Goal: Information Seeking & Learning: Learn about a topic

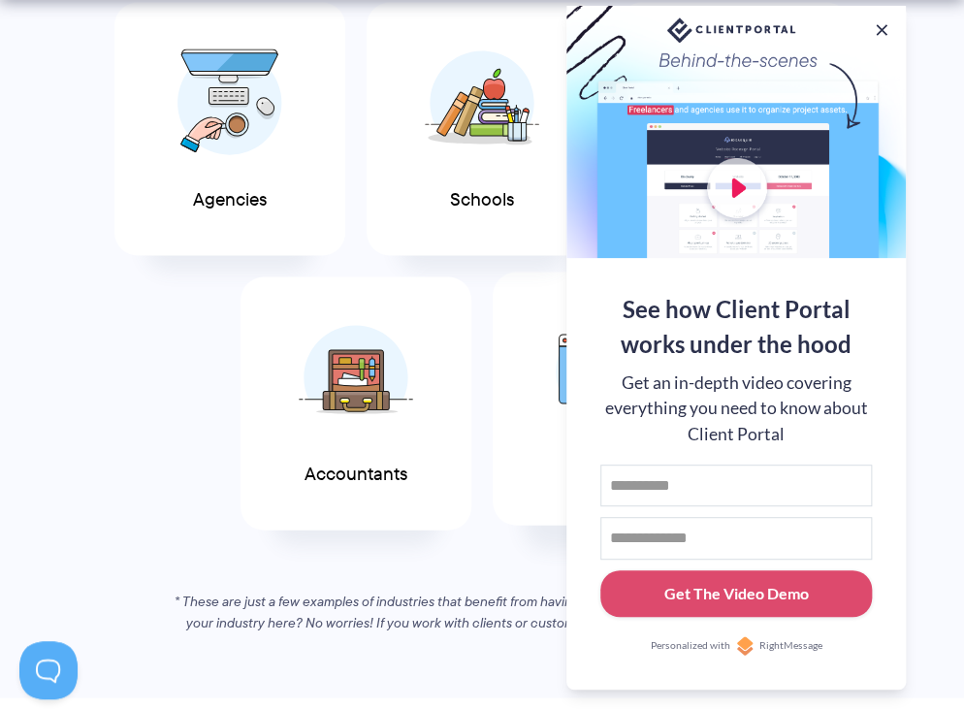
scroll to position [1067, 0]
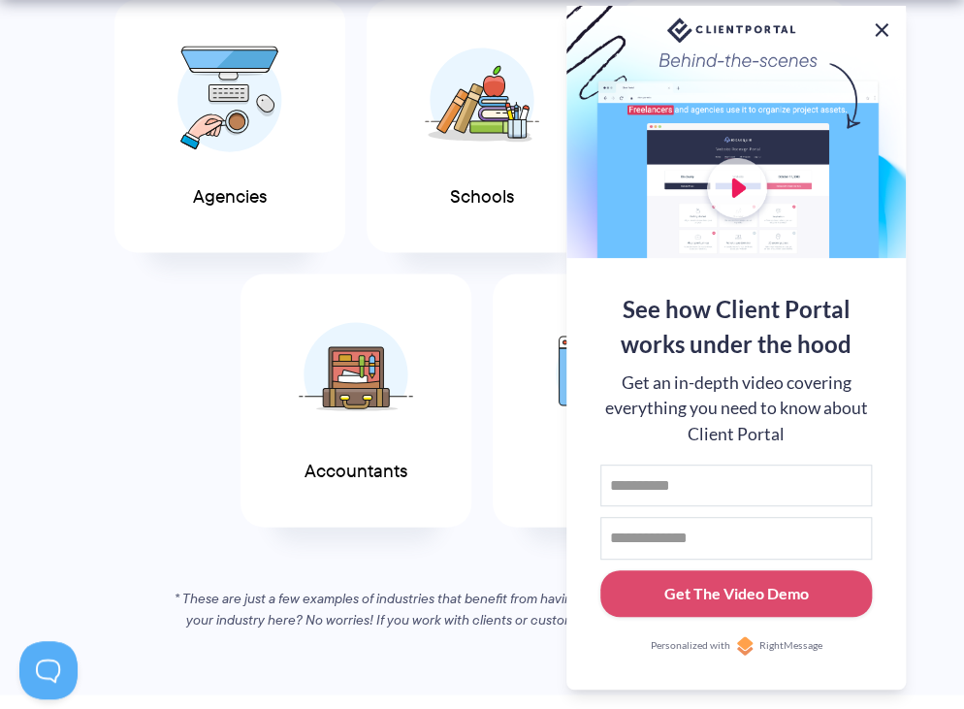
click at [887, 27] on button at bounding box center [881, 29] width 23 height 23
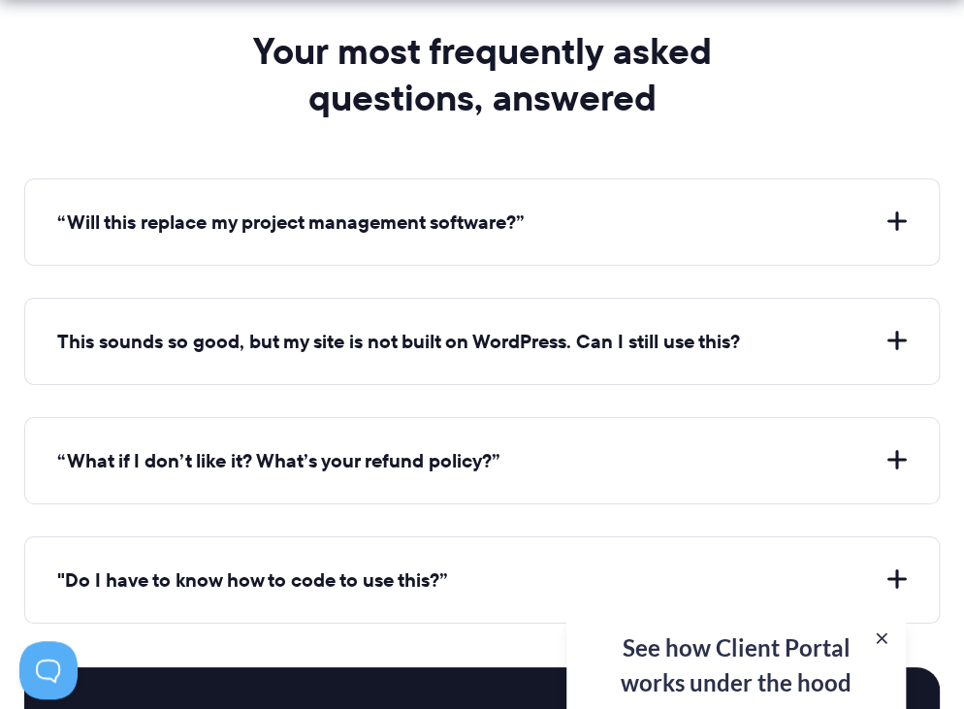
scroll to position [6791, 0]
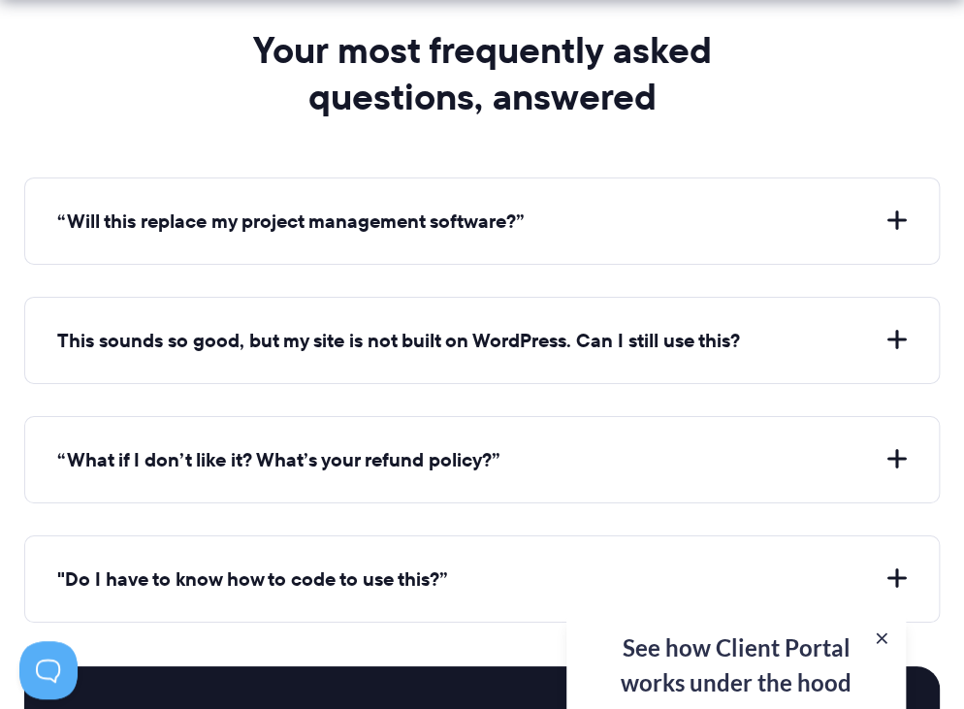
click at [902, 208] on button "“Will this replace my project management software?”" at bounding box center [482, 221] width 850 height 27
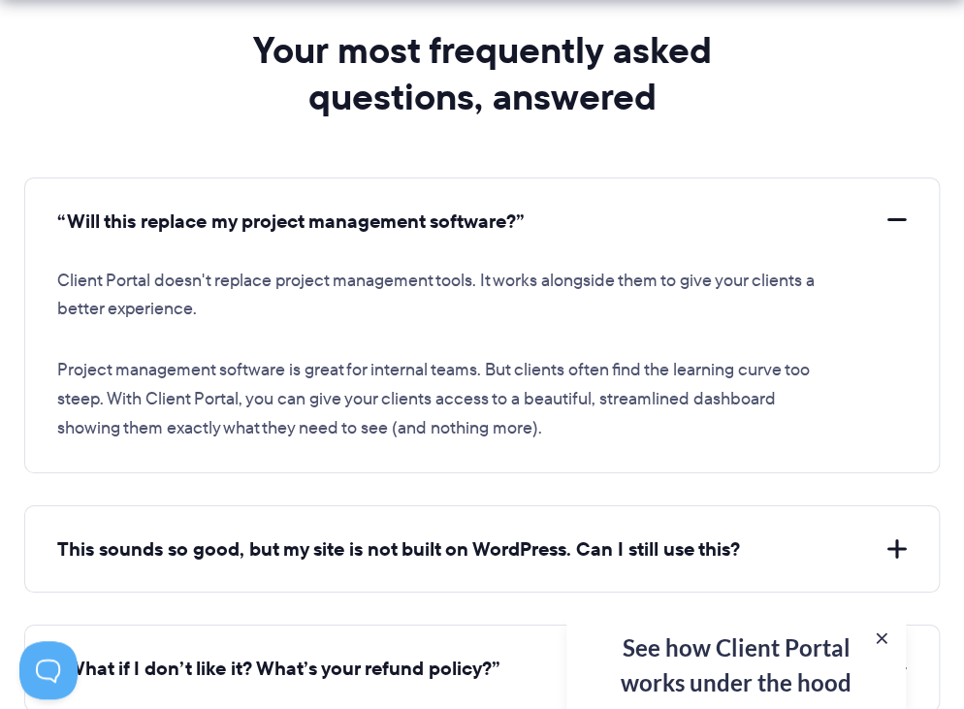
click at [902, 208] on button "“Will this replace my project management software?”" at bounding box center [482, 221] width 850 height 27
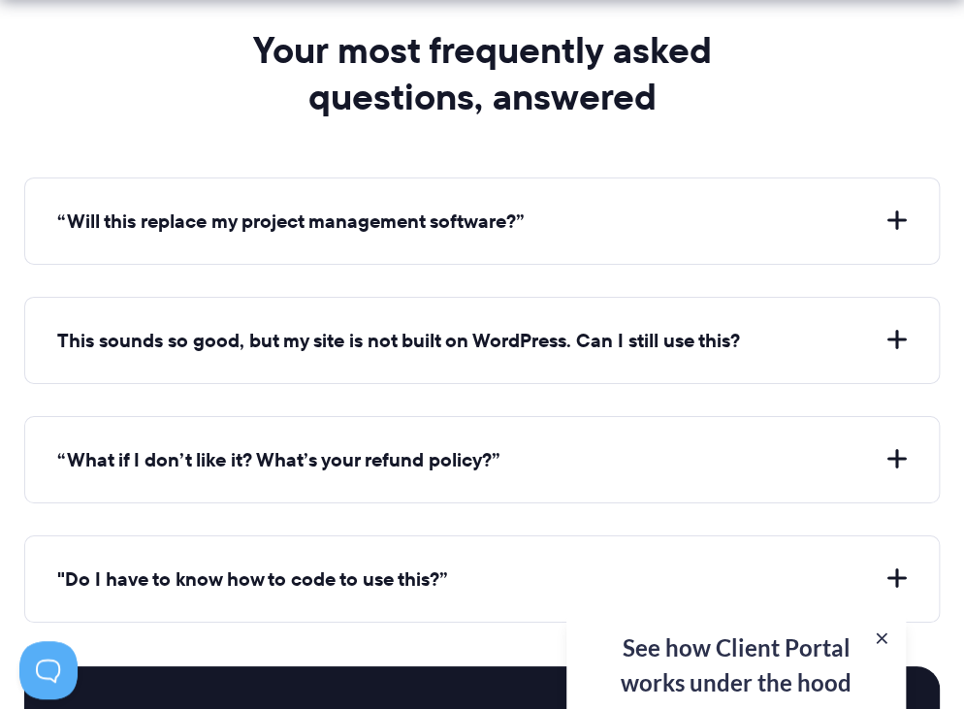
click at [893, 330] on button "This sounds so good, but my site is not built on WordPress. Can I still use thi…" at bounding box center [482, 340] width 850 height 27
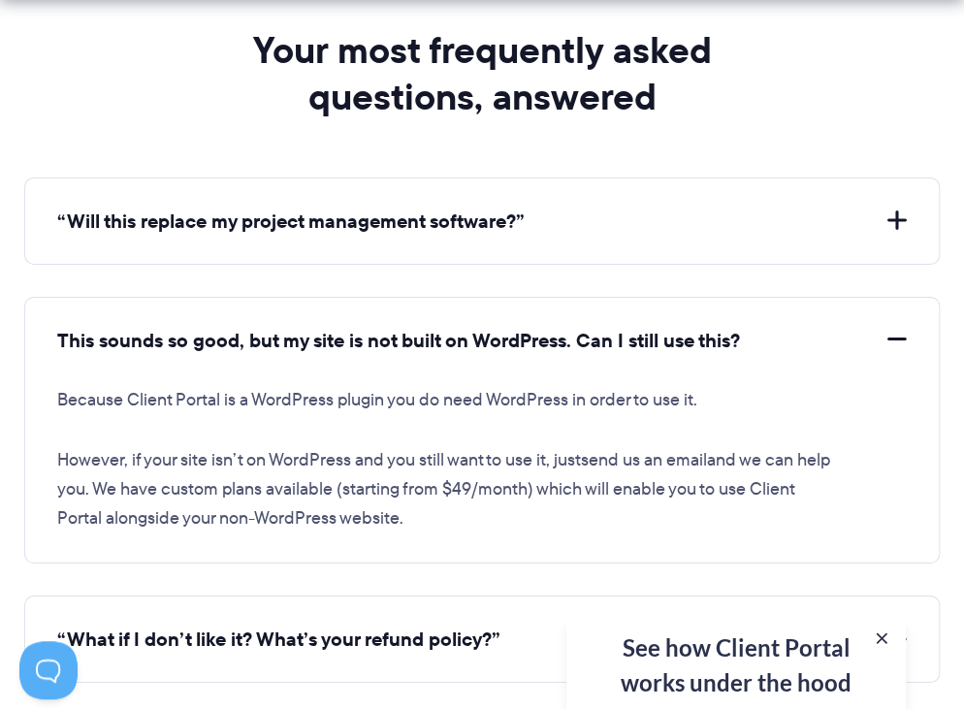
click at [893, 330] on button "This sounds so good, but my site is not built on WordPress. Can I still use thi…" at bounding box center [482, 340] width 850 height 27
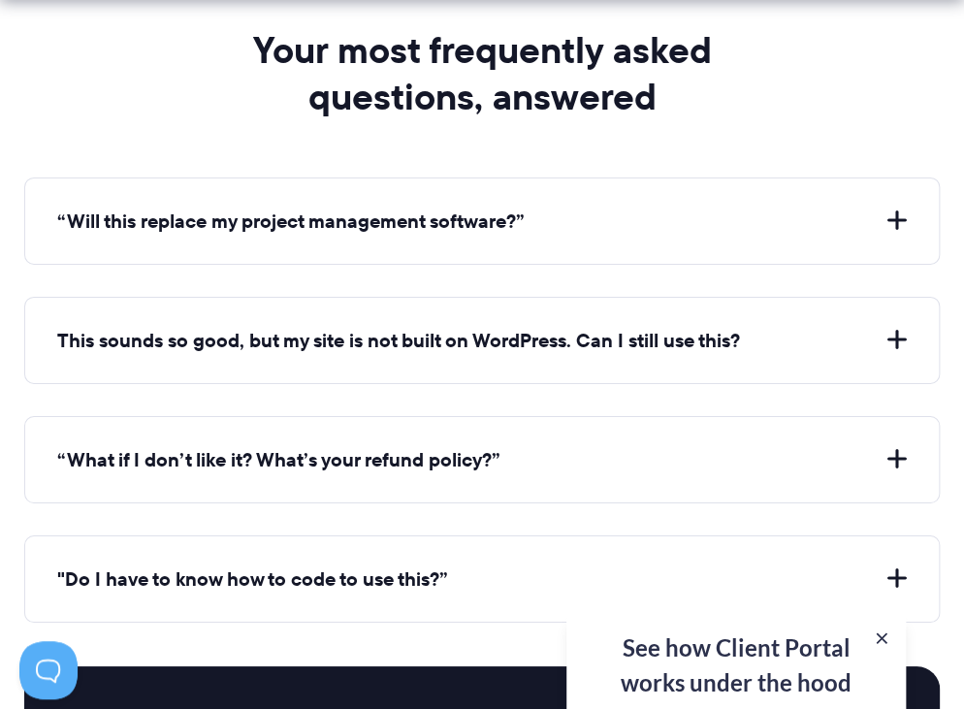
click at [896, 208] on button "“Will this replace my project management software?”" at bounding box center [482, 221] width 850 height 27
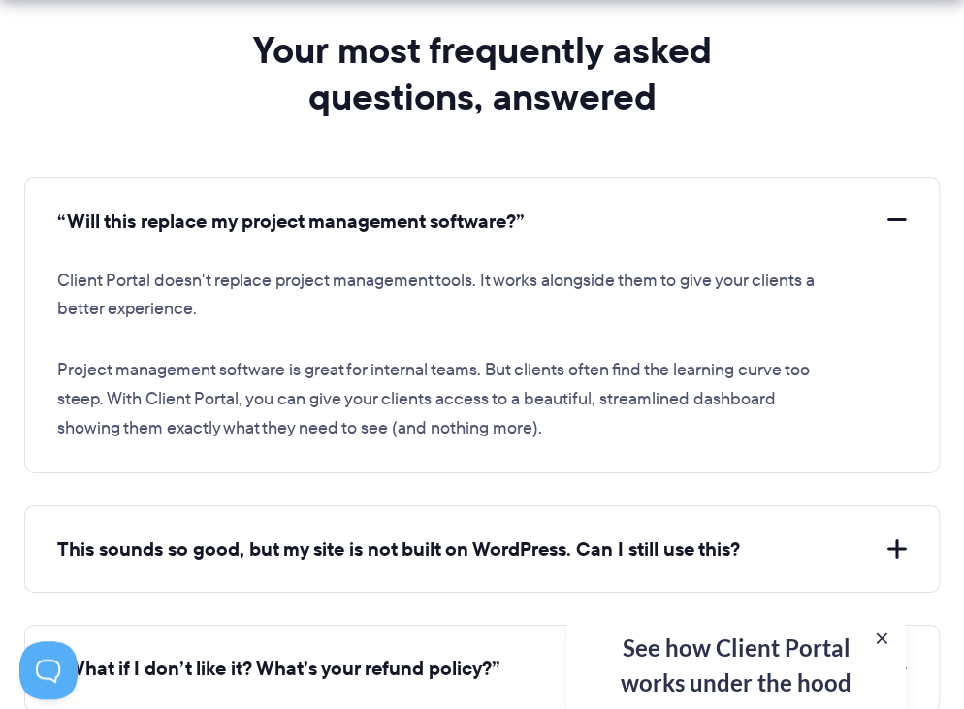
click at [896, 208] on button "“Will this replace my project management software?”" at bounding box center [482, 221] width 850 height 27
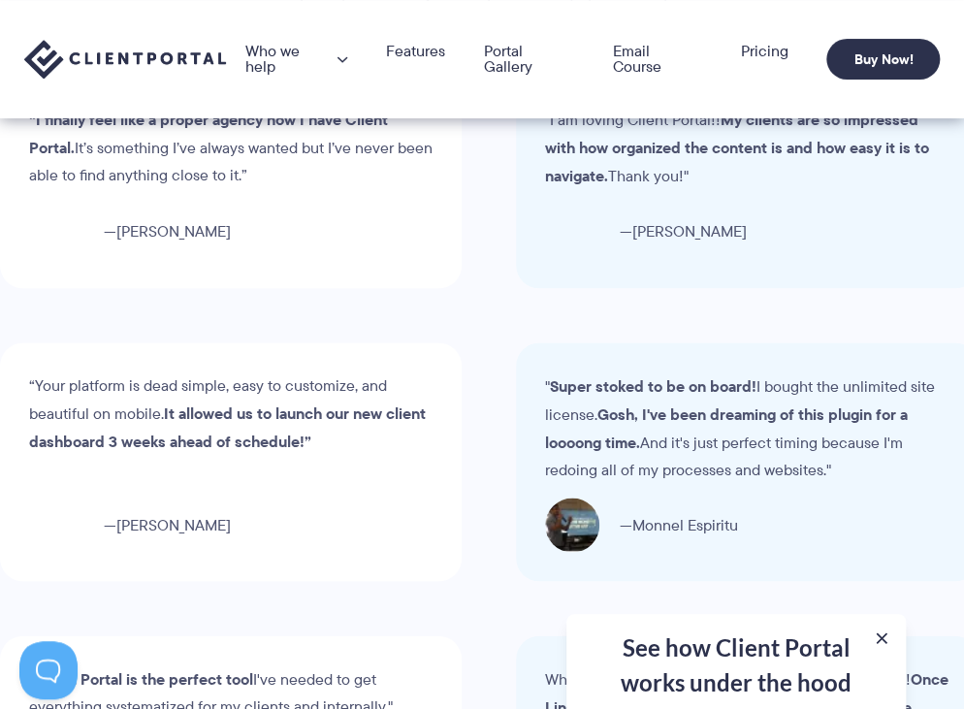
scroll to position [5026, 0]
